Goal: Transaction & Acquisition: Purchase product/service

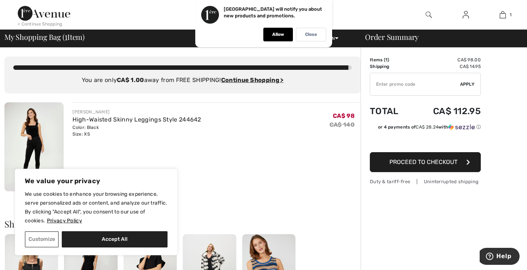
click at [393, 87] on input "TEXT" at bounding box center [415, 84] width 90 height 22
click at [468, 82] on span "Apply" at bounding box center [467, 84] width 15 height 7
type input "WELC0ME10"
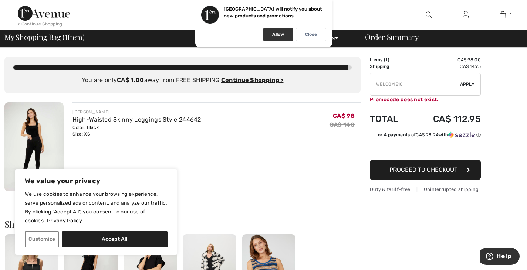
click at [275, 40] on div "Allow" at bounding box center [278, 35] width 30 height 14
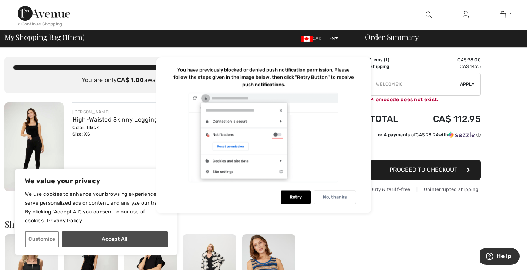
click at [127, 238] on button "Accept All" at bounding box center [115, 239] width 106 height 16
checkbox input "true"
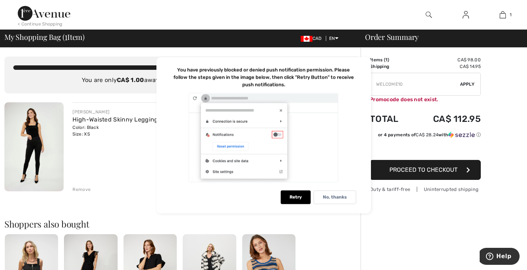
click at [34, 158] on img at bounding box center [33, 146] width 59 height 89
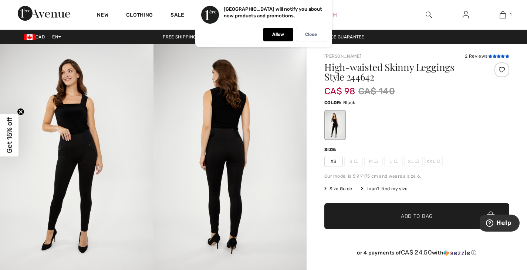
click at [500, 55] on icon at bounding box center [502, 56] width 4 height 4
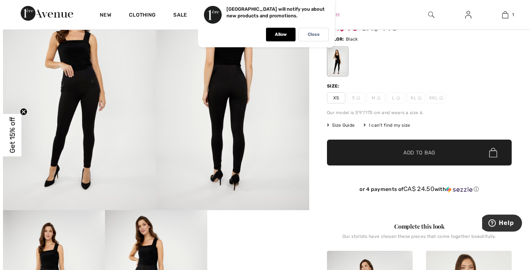
scroll to position [19, 0]
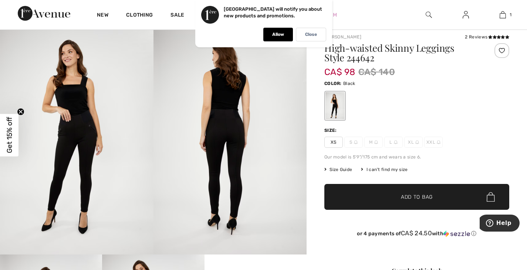
click at [232, 153] on img at bounding box center [229, 140] width 153 height 230
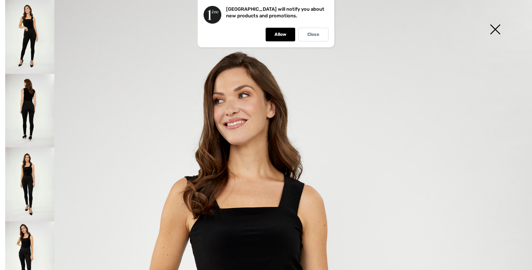
click at [22, 251] on img at bounding box center [29, 258] width 49 height 74
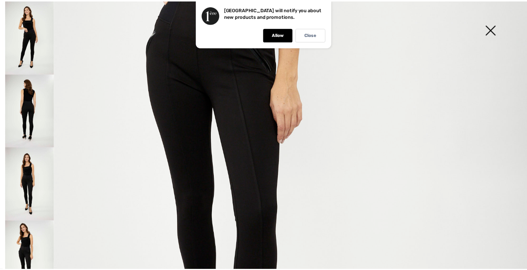
scroll to position [282, 0]
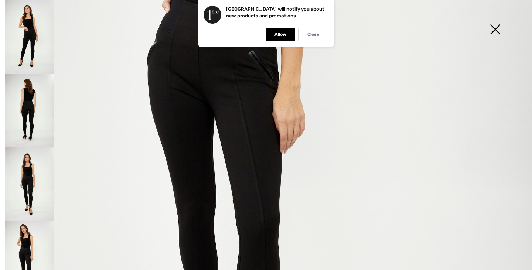
click at [37, 195] on img at bounding box center [29, 184] width 49 height 74
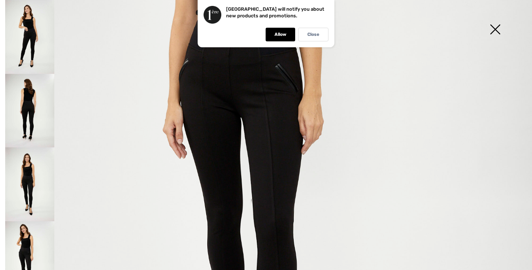
click at [35, 110] on img at bounding box center [29, 111] width 49 height 74
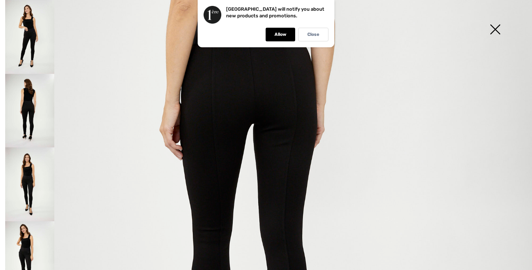
click at [40, 59] on img at bounding box center [29, 37] width 49 height 74
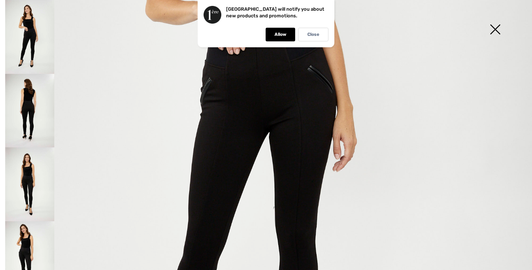
click at [498, 31] on img at bounding box center [495, 30] width 37 height 38
